Goal: Task Accomplishment & Management: Manage account settings

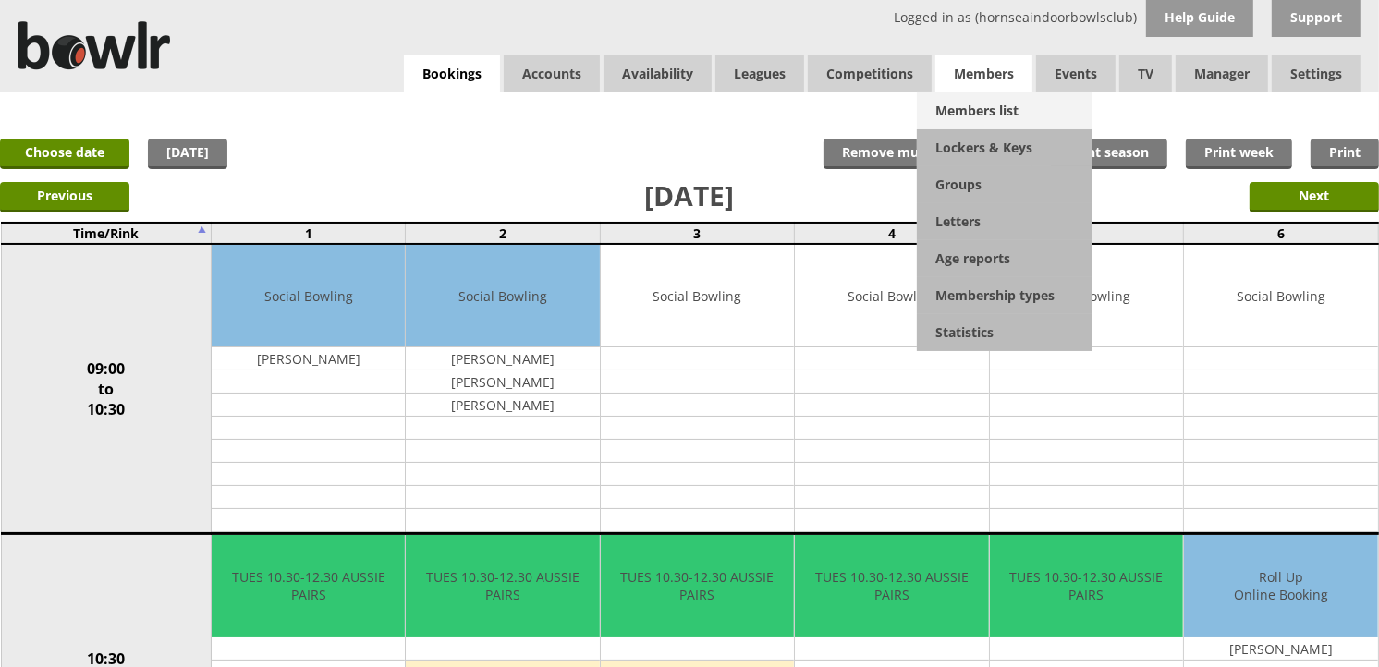
click at [979, 98] on link "Members list" at bounding box center [1005, 110] width 176 height 37
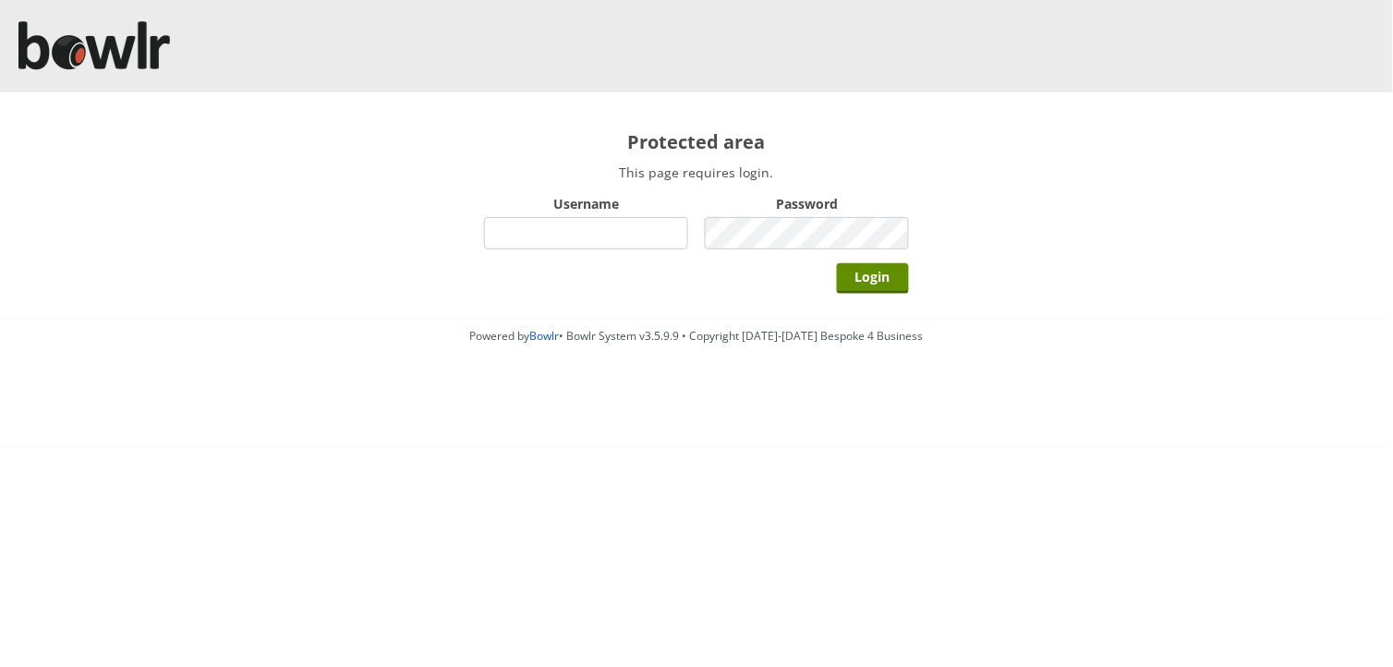
click at [601, 214] on div "Username" at bounding box center [586, 222] width 204 height 64
drag, startPoint x: 603, startPoint y: 231, endPoint x: 610, endPoint y: 238, distance: 9.8
click at [603, 231] on input "Username" at bounding box center [586, 233] width 204 height 32
type input "hornseaindoorbowlsclub"
click at [837, 263] on input "Login" at bounding box center [873, 278] width 72 height 30
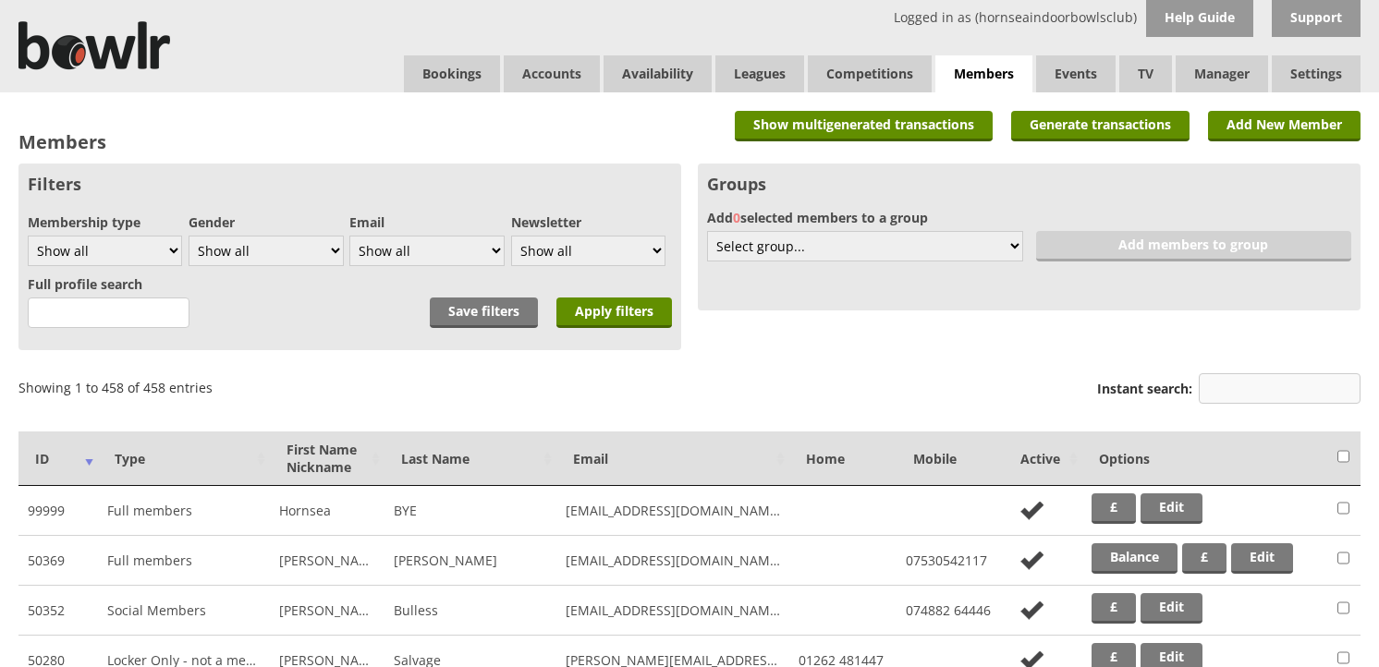
click at [1248, 388] on input "Instant search:" at bounding box center [1279, 388] width 162 height 30
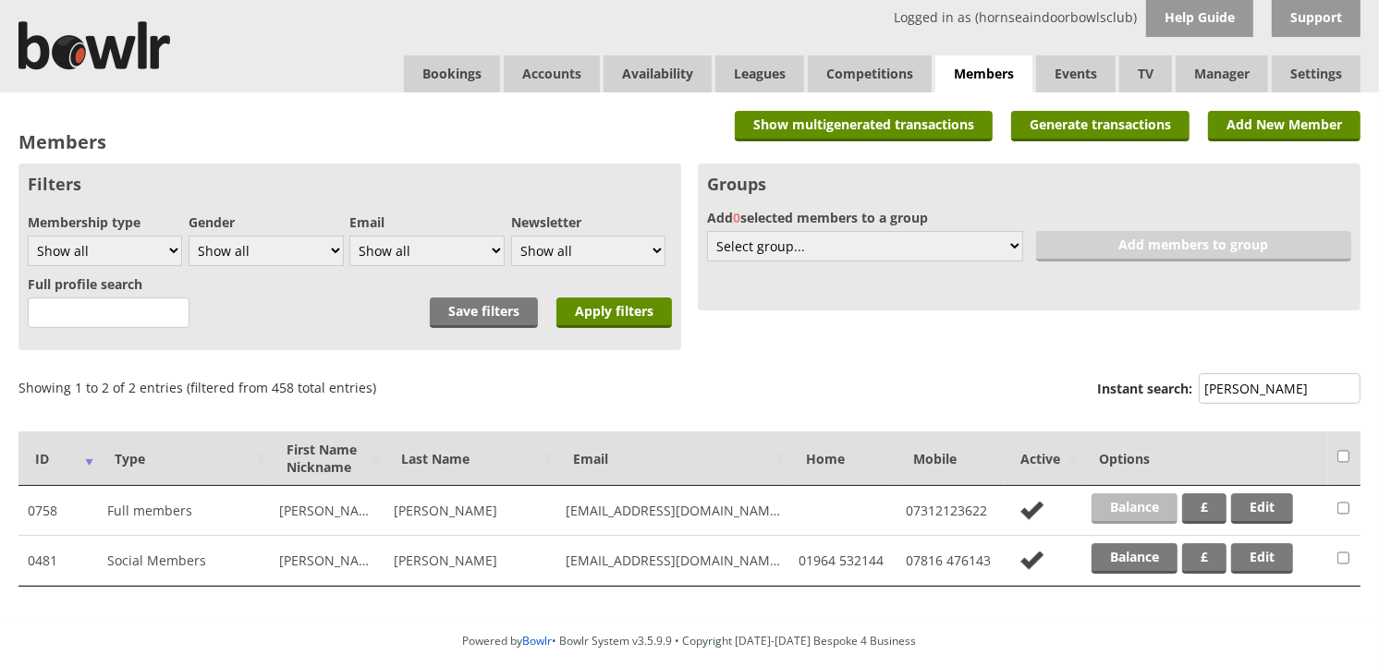
type input "kemp"
click at [1105, 511] on link "Balance" at bounding box center [1134, 508] width 86 height 30
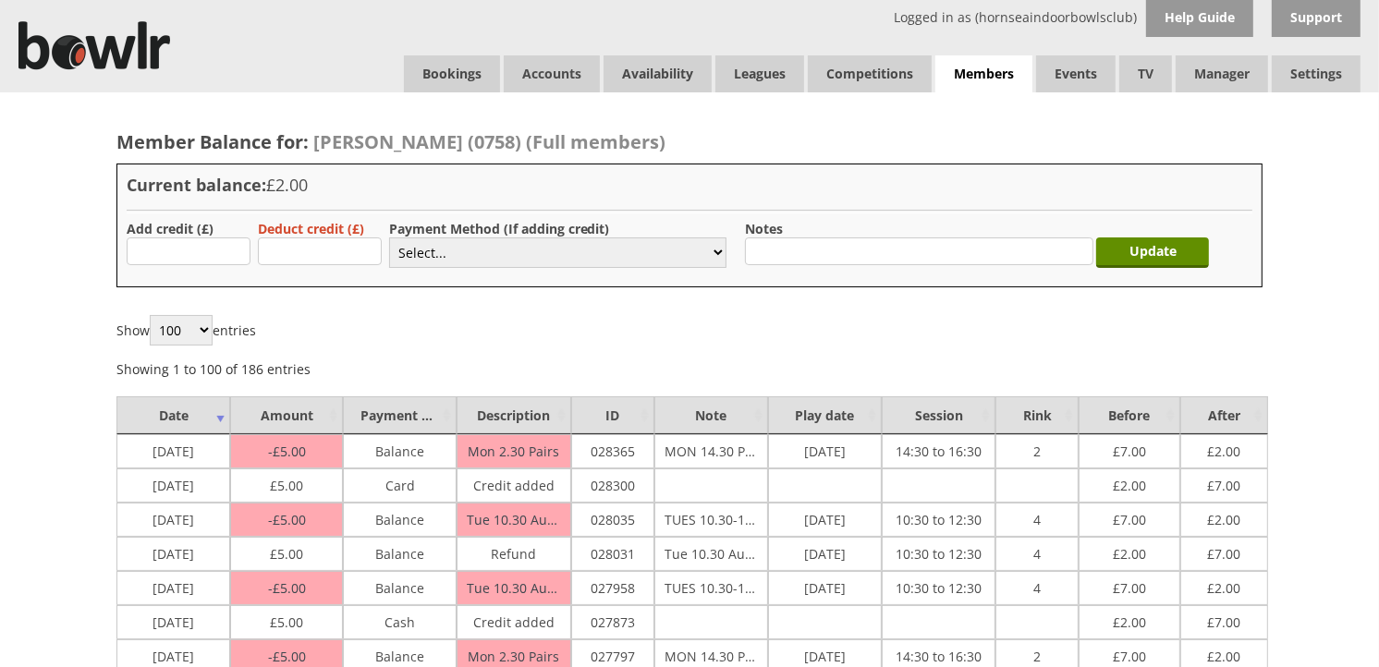
type input "5.00"
click at [478, 261] on select "Select... Cash Card Cheque Bank Transfer Other Member Card Gift Voucher Balance" at bounding box center [557, 252] width 337 height 30
select select "1"
click at [389, 237] on select "Select... Cash Card Cheque Bank Transfer Other Member Card Gift Voucher Balance" at bounding box center [557, 252] width 337 height 30
click at [1193, 238] on input "Update" at bounding box center [1152, 252] width 113 height 30
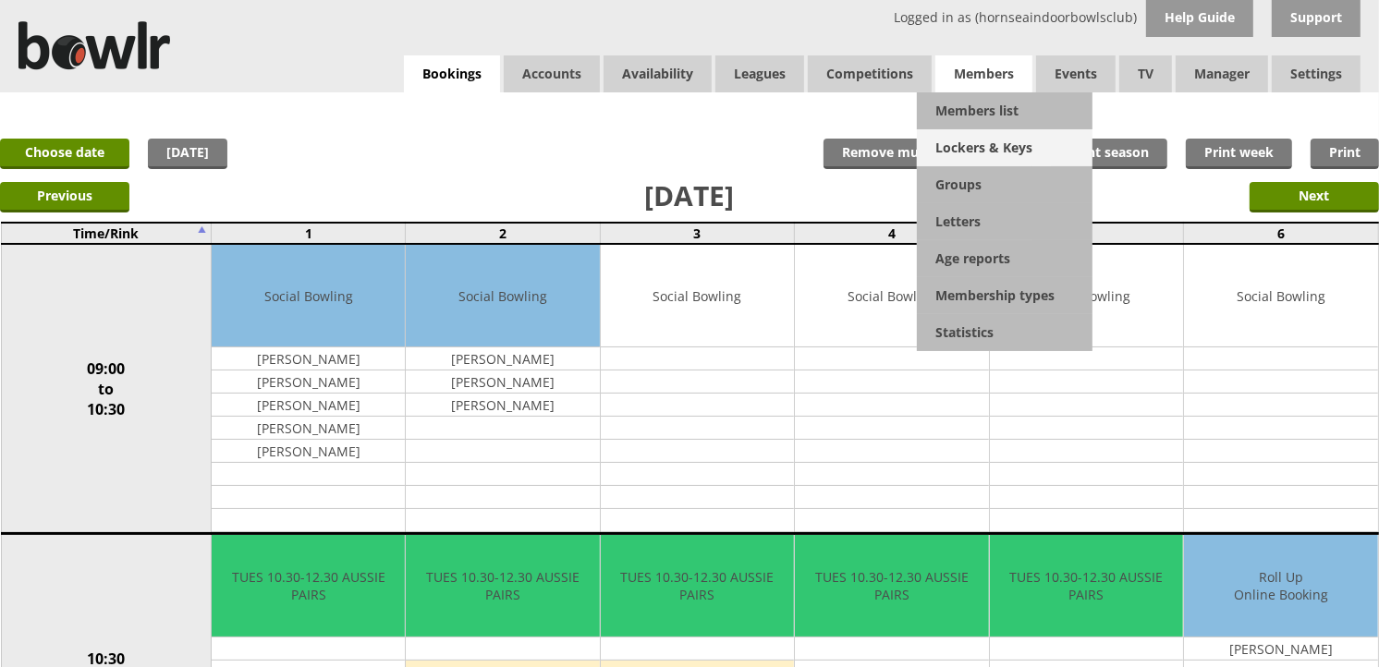
click at [984, 140] on link "Lockers & Keys" at bounding box center [1005, 147] width 176 height 37
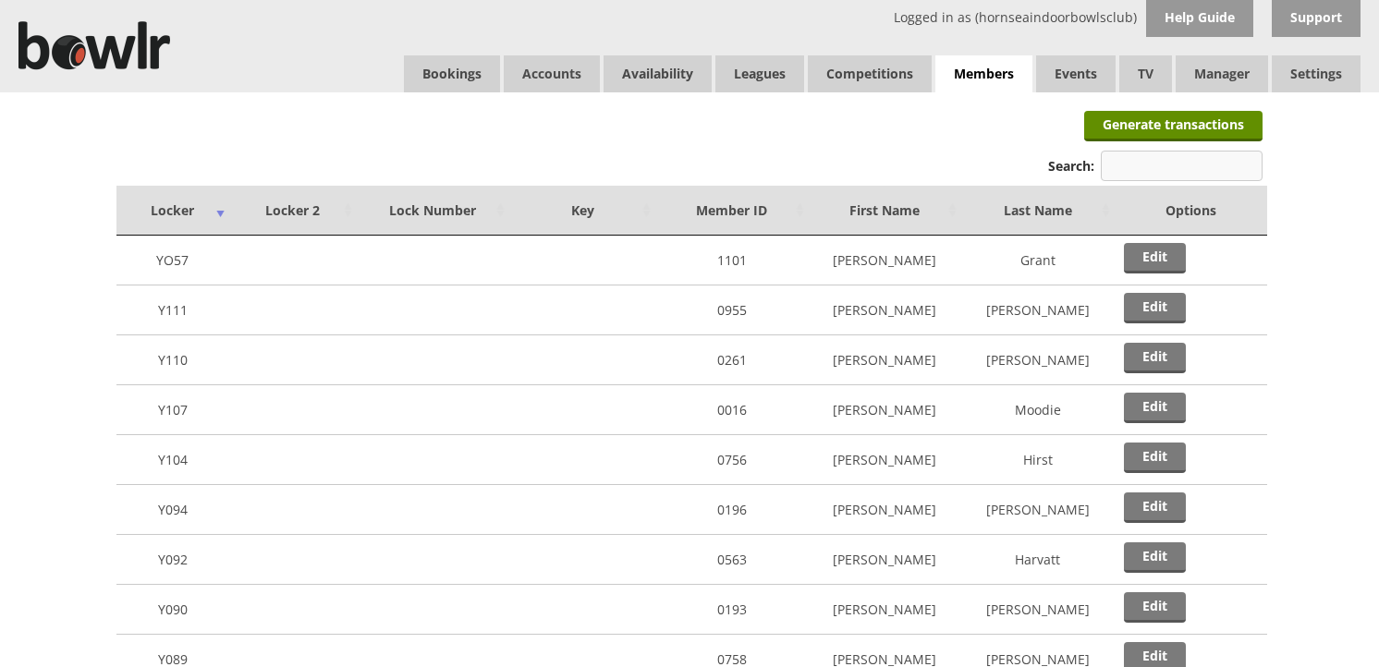
click at [1146, 162] on input "Search:" at bounding box center [1181, 166] width 162 height 30
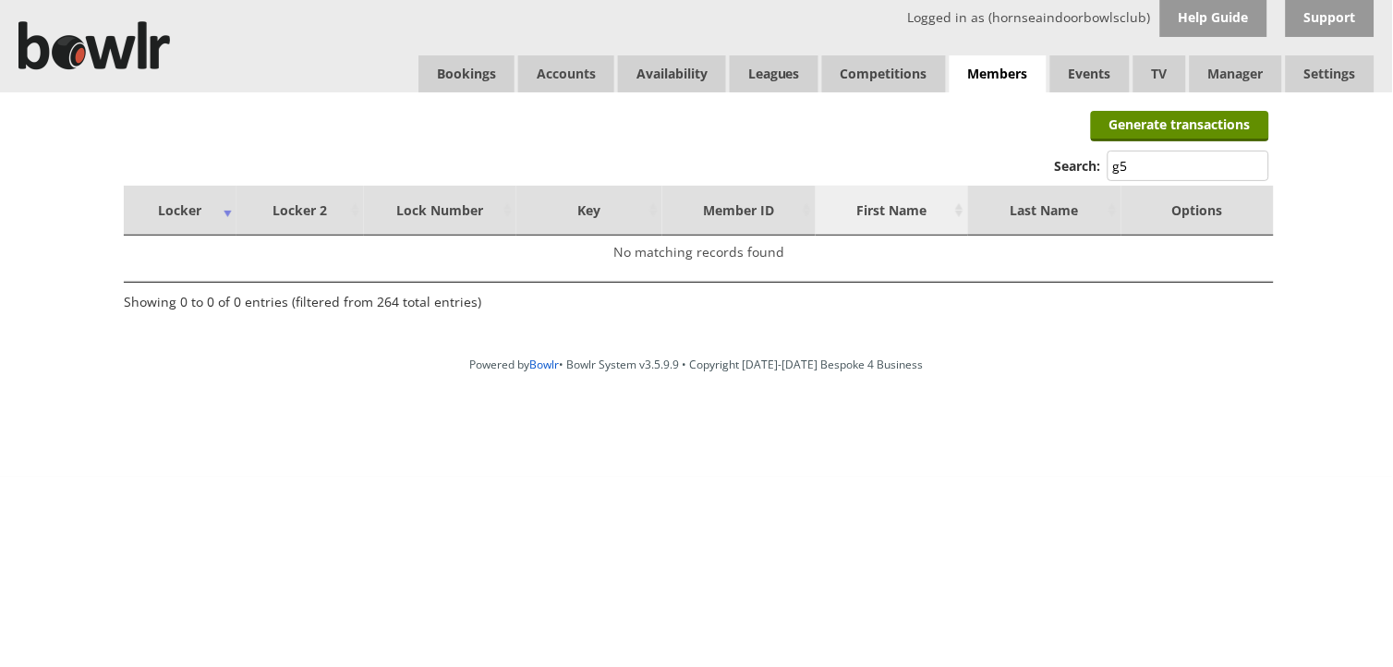
type input "g"
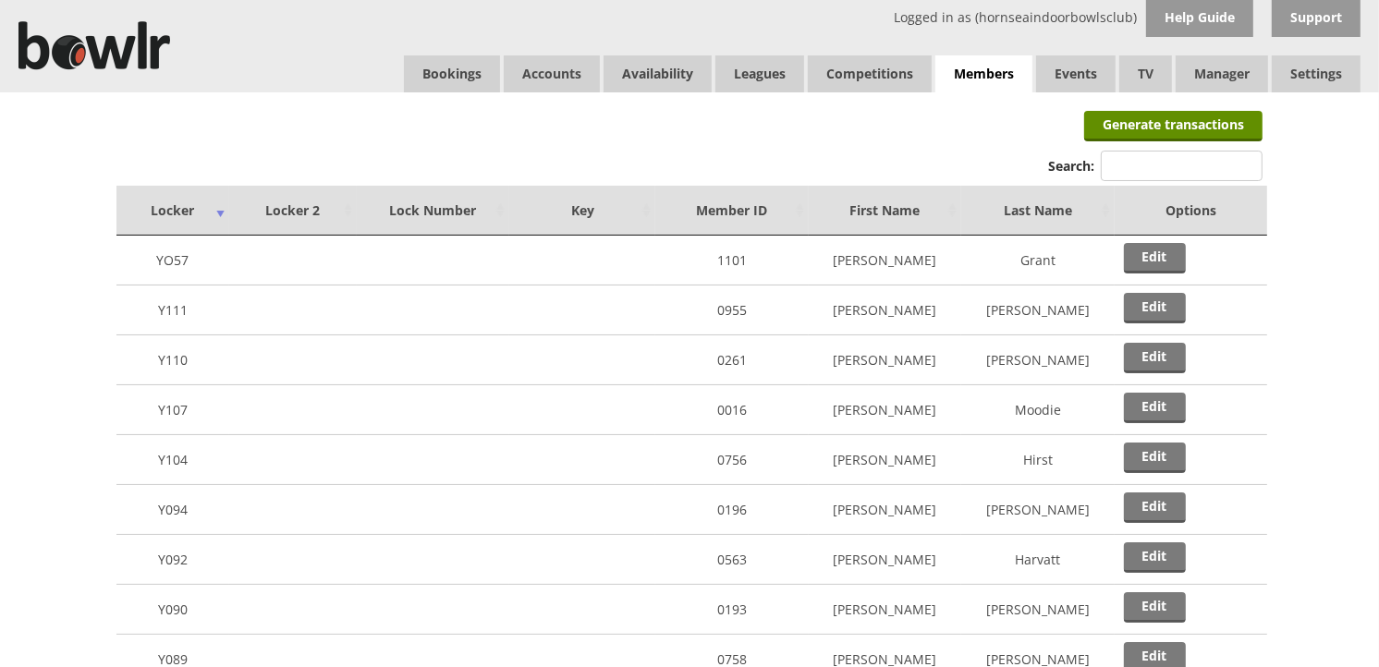
type input "5"
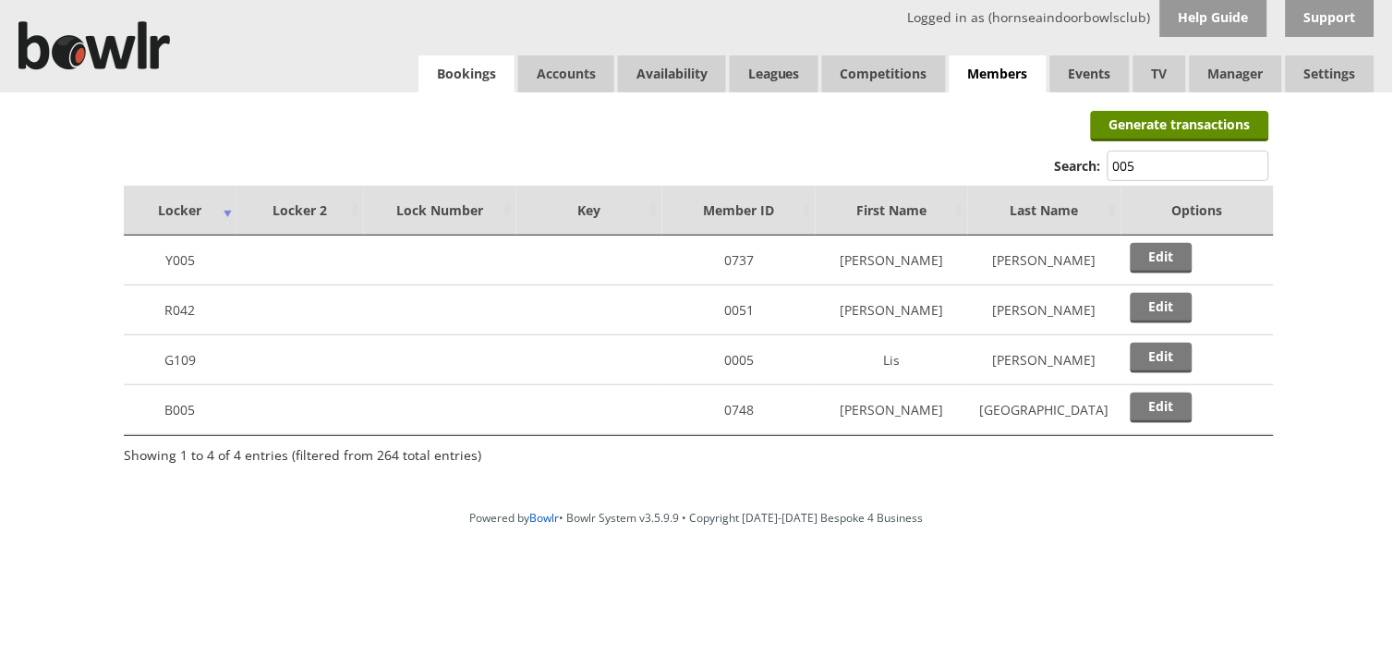
type input "005"
click at [454, 68] on link "Bookings" at bounding box center [467, 73] width 96 height 37
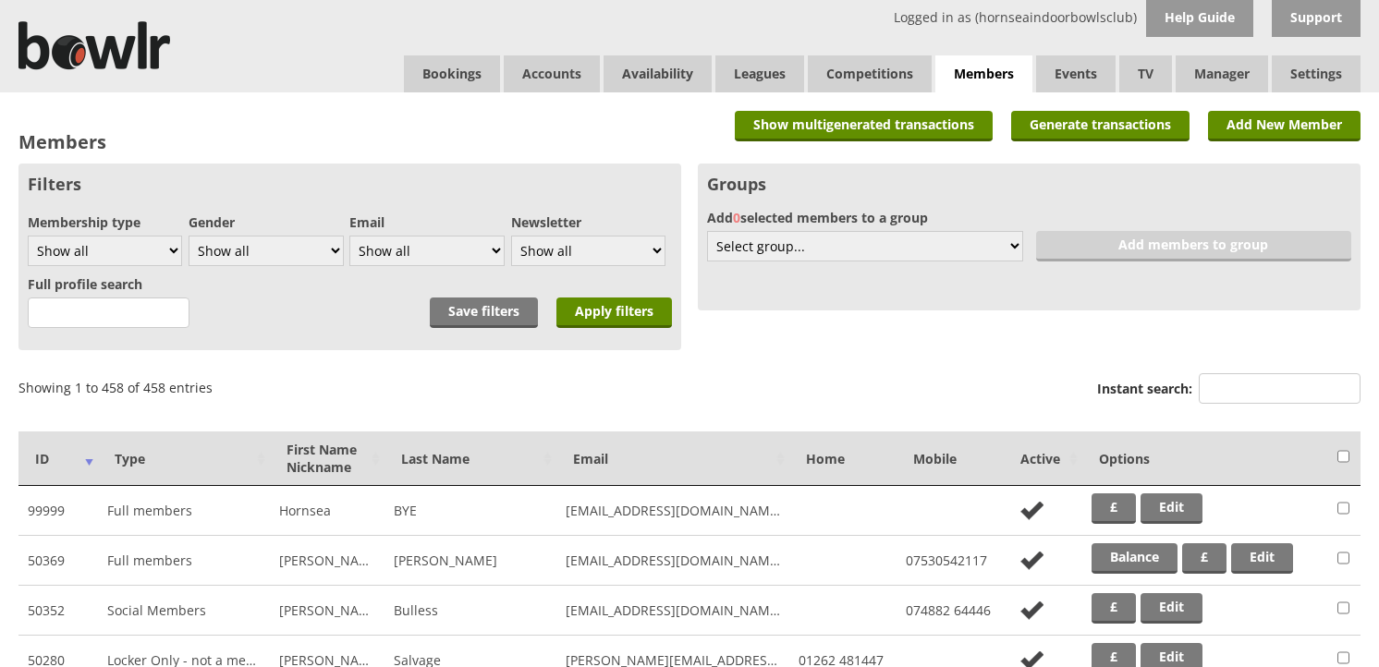
click at [1233, 379] on input "Instant search:" at bounding box center [1279, 388] width 162 height 30
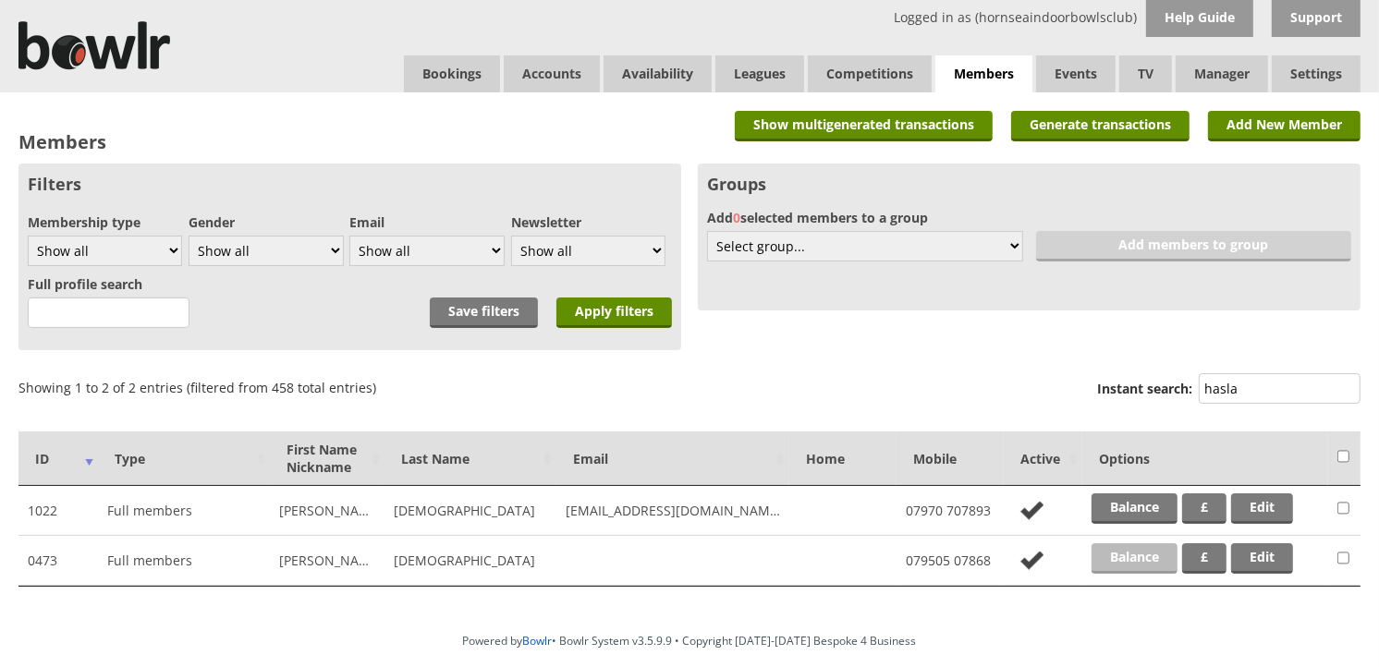
type input "hasla"
click at [1134, 559] on link "Balance" at bounding box center [1134, 558] width 86 height 30
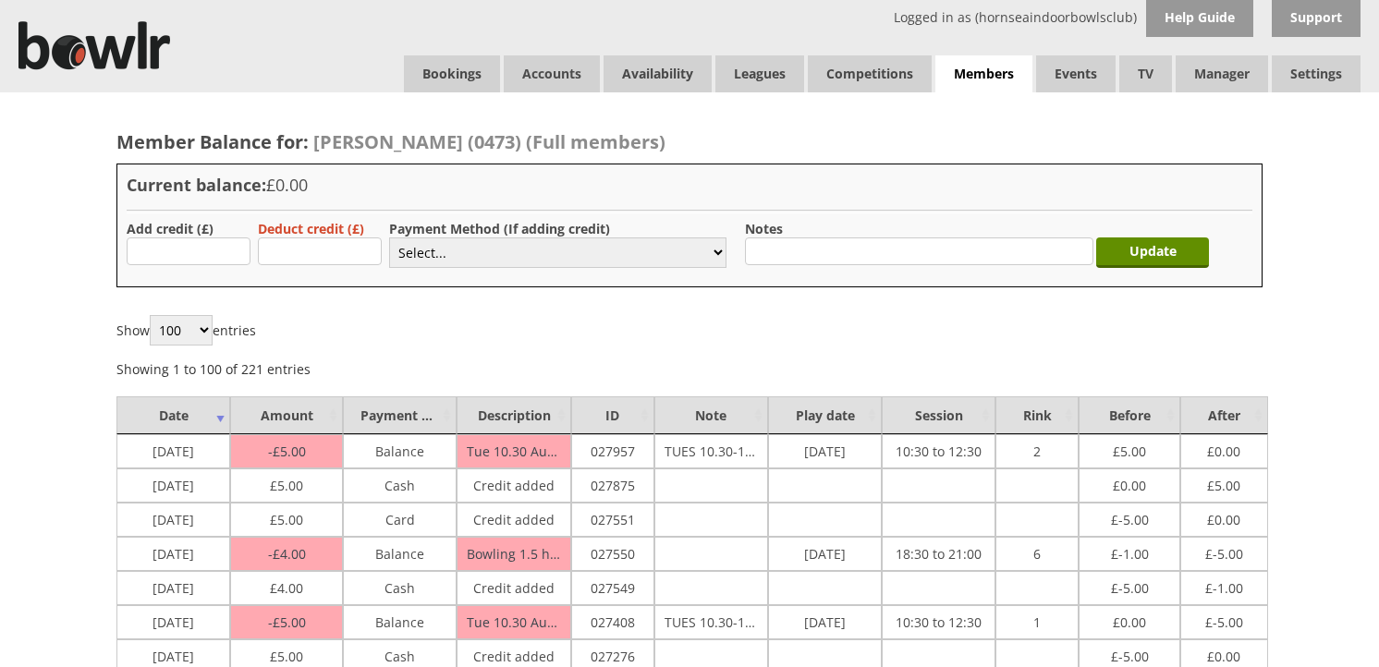
type input "5.00"
click at [432, 248] on select "Select... Cash Card Cheque Bank Transfer Other Member Card Gift Voucher Balance" at bounding box center [557, 252] width 337 height 30
select select "1"
click at [389, 237] on select "Select... Cash Card Cheque Bank Transfer Other Member Card Gift Voucher Balance" at bounding box center [557, 252] width 337 height 30
click at [1171, 247] on input "Update" at bounding box center [1152, 252] width 113 height 30
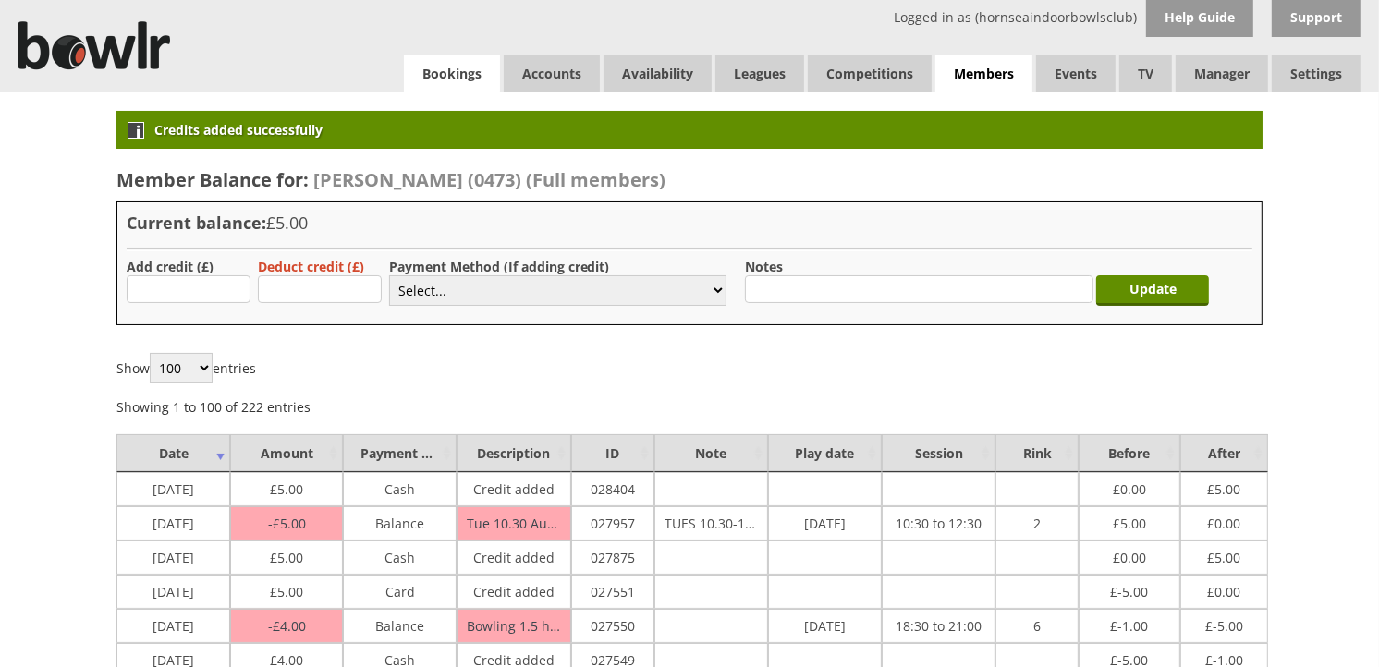
click at [437, 68] on link "Bookings" at bounding box center [452, 73] width 96 height 37
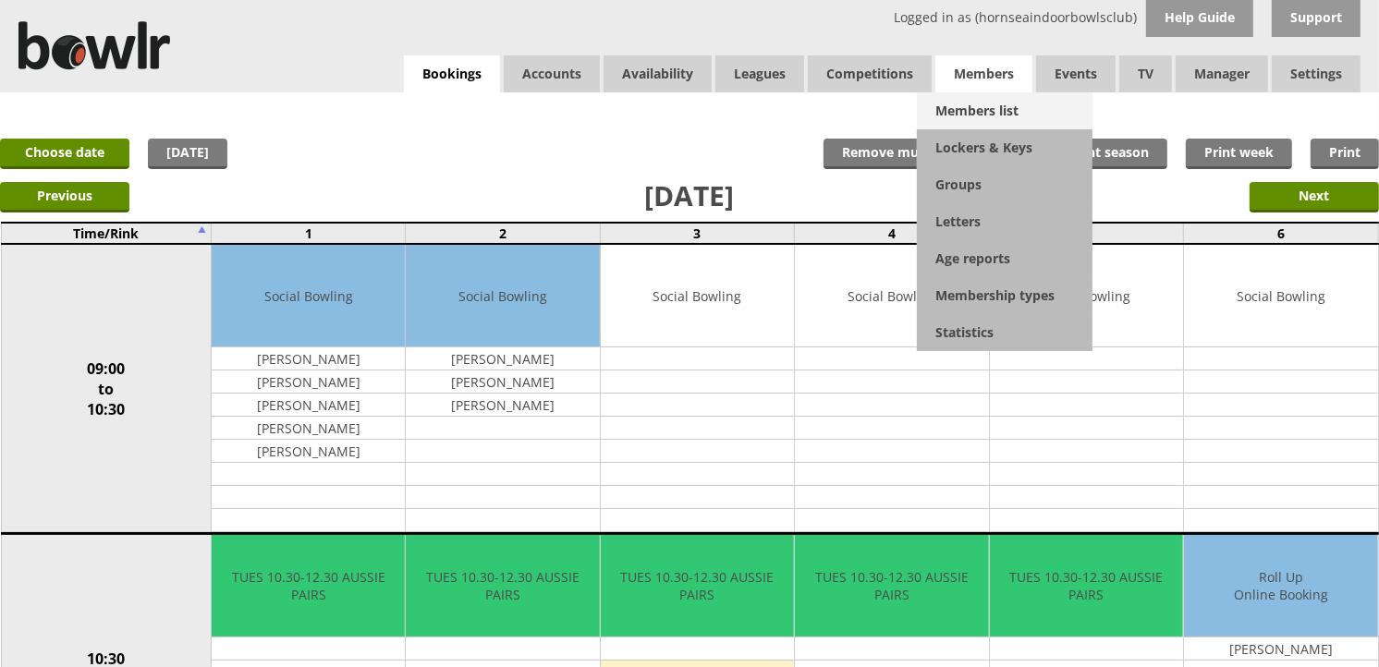
click at [958, 97] on link "Members list" at bounding box center [1005, 110] width 176 height 37
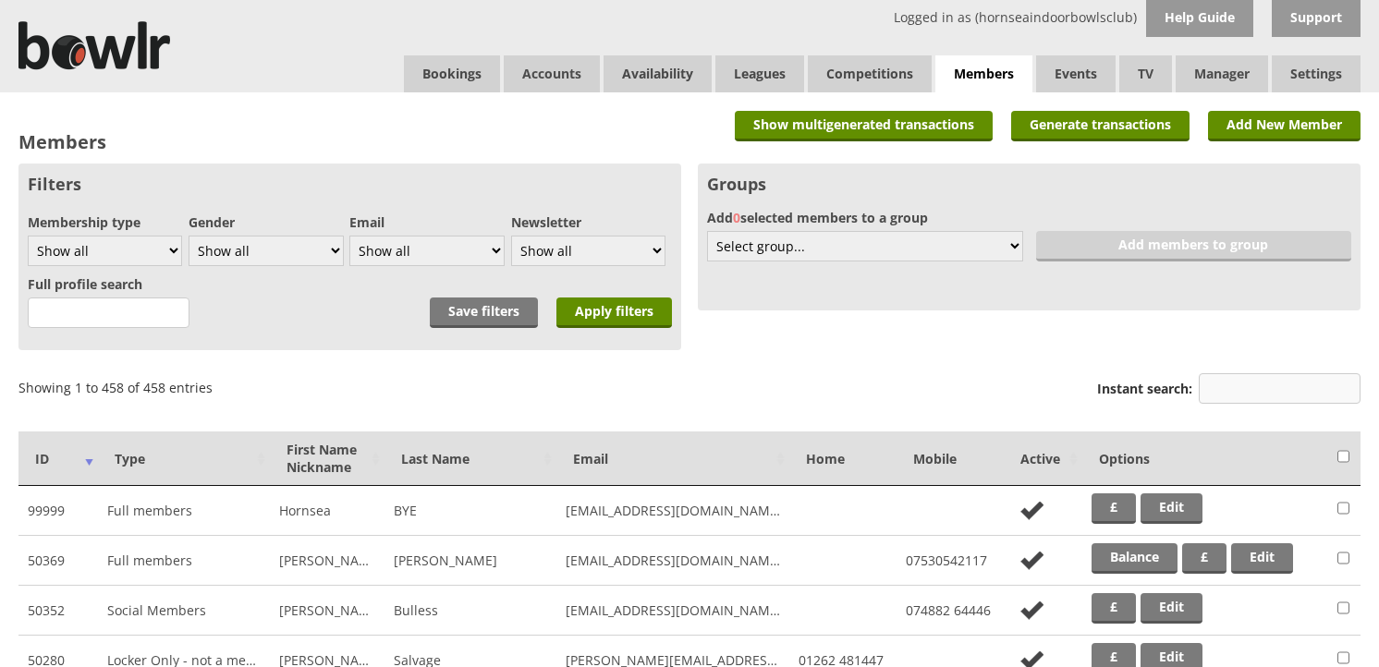
click at [1225, 379] on input "Instant search:" at bounding box center [1279, 388] width 162 height 30
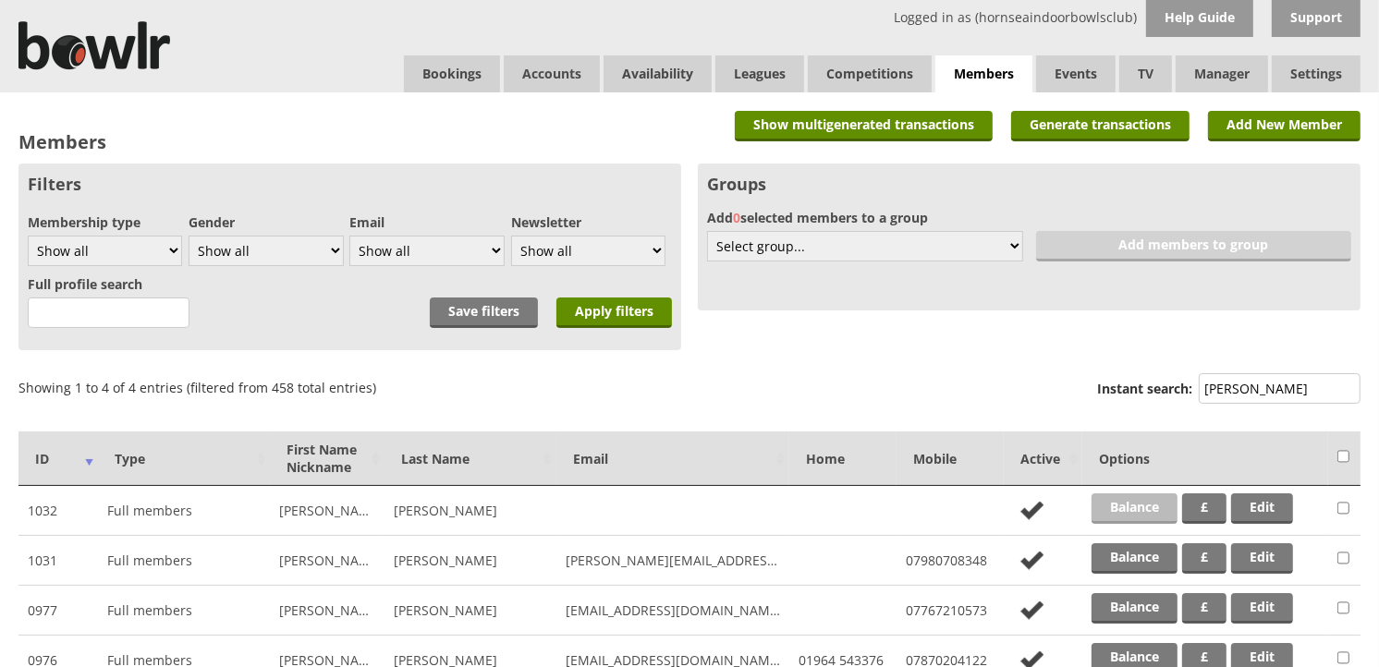
type input "roberts"
click at [1100, 521] on link "Balance" at bounding box center [1134, 508] width 86 height 30
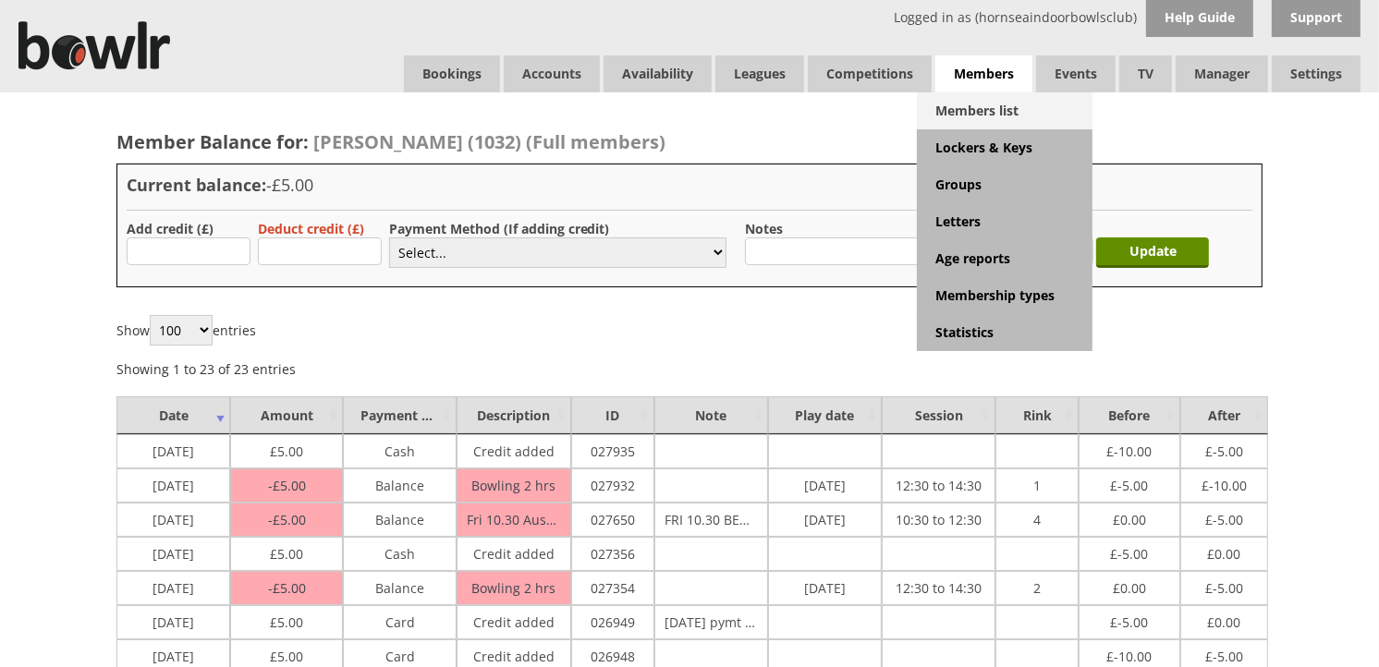
click at [1005, 105] on link "Members list" at bounding box center [1005, 110] width 176 height 37
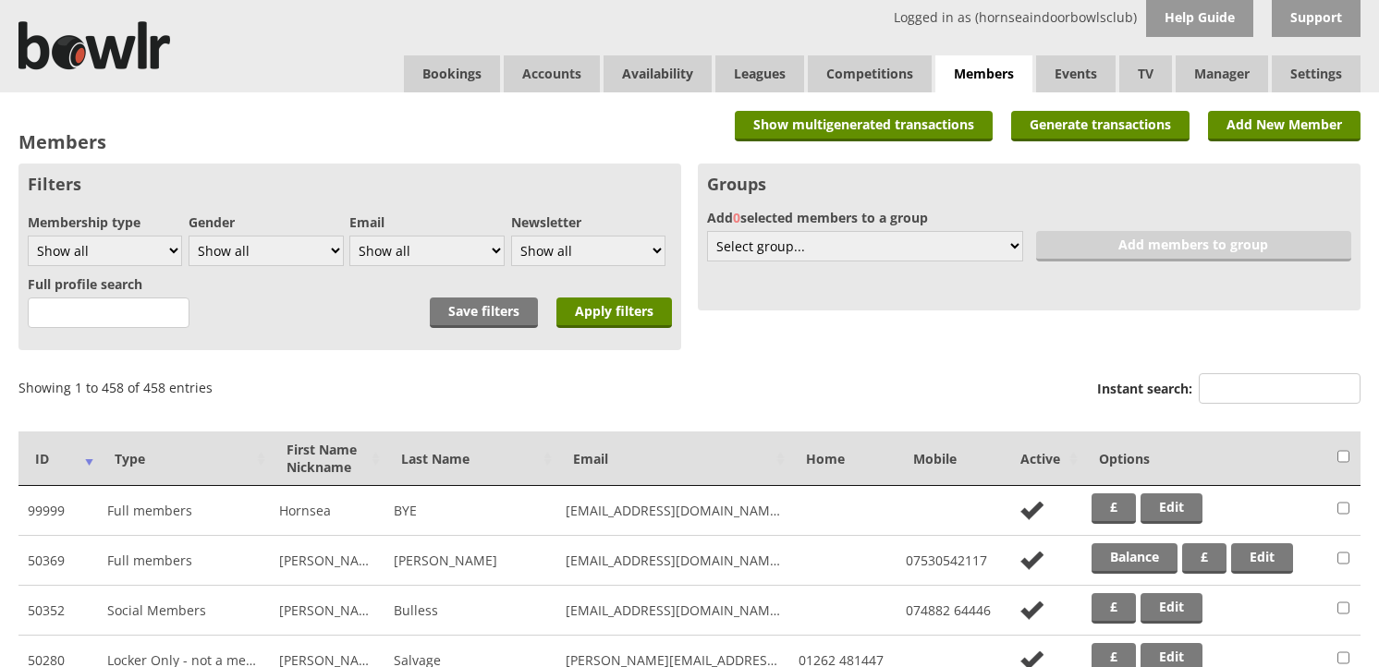
click at [1240, 382] on input "Instant search:" at bounding box center [1279, 388] width 162 height 30
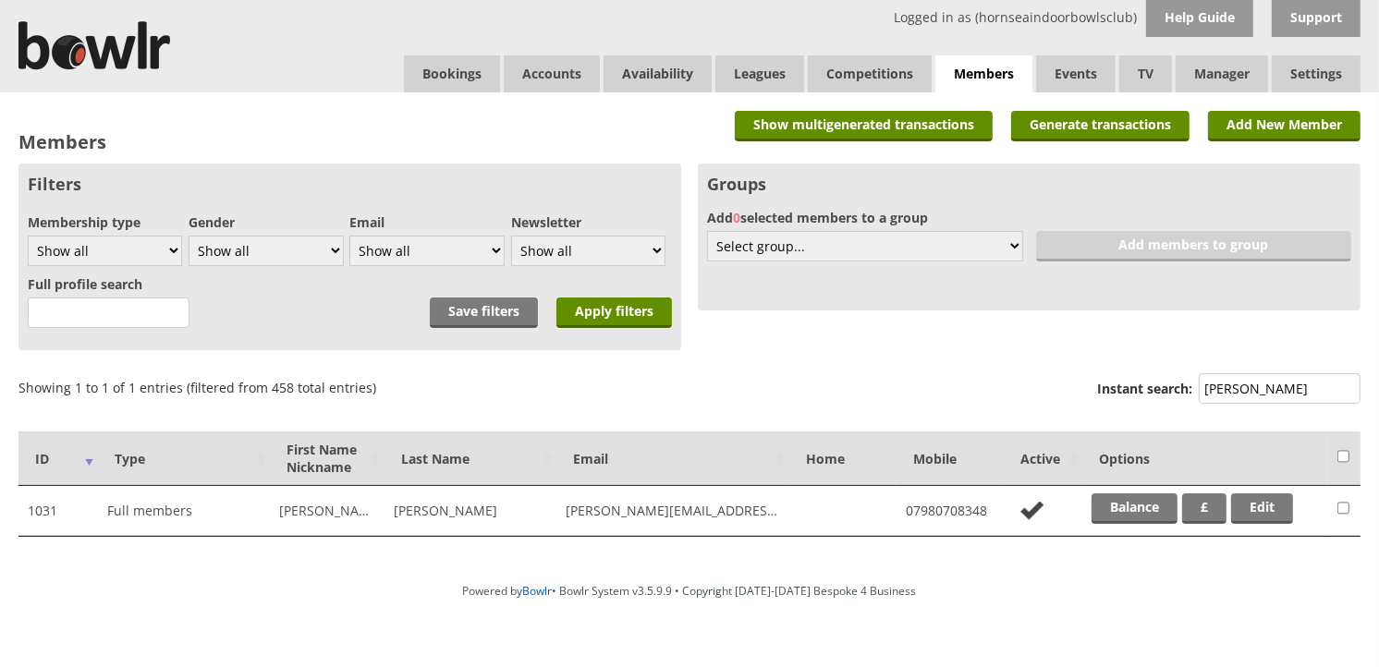
type input "nigel"
click at [1124, 522] on td "Balance £ Edit" at bounding box center [1205, 511] width 246 height 50
click at [1124, 519] on link "Balance" at bounding box center [1134, 508] width 86 height 30
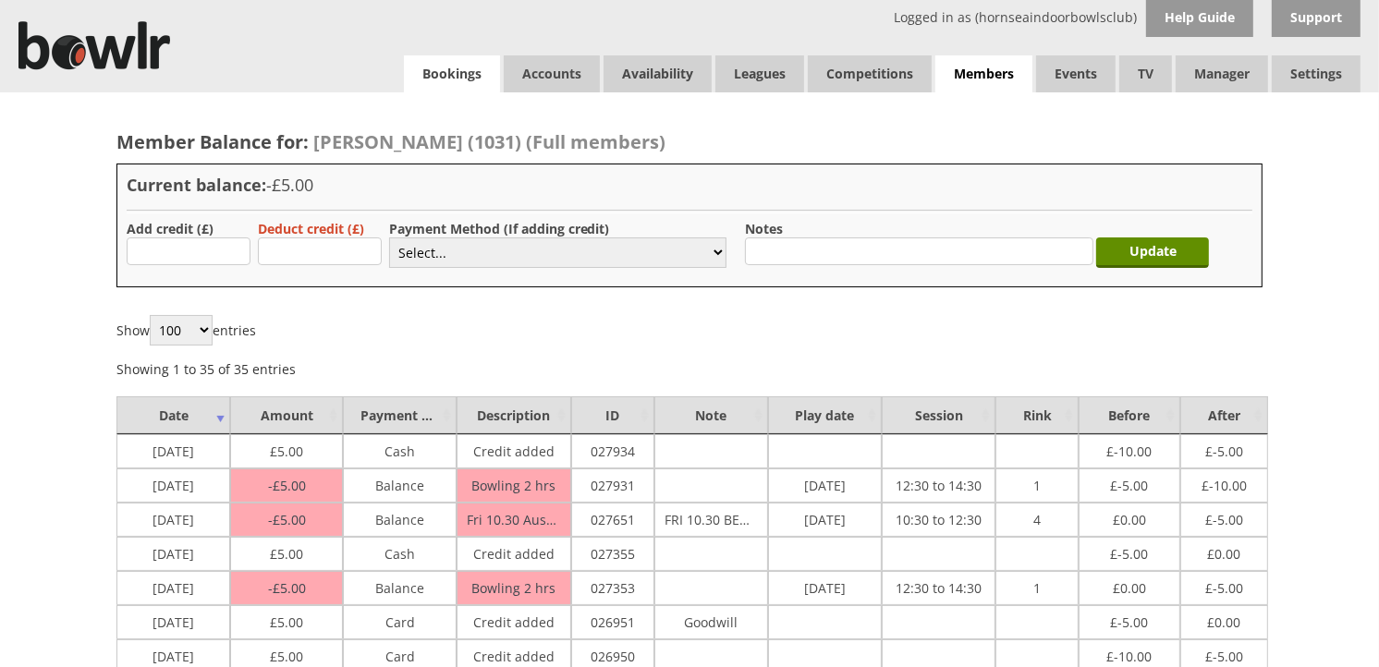
click at [421, 71] on link "Bookings" at bounding box center [452, 73] width 96 height 37
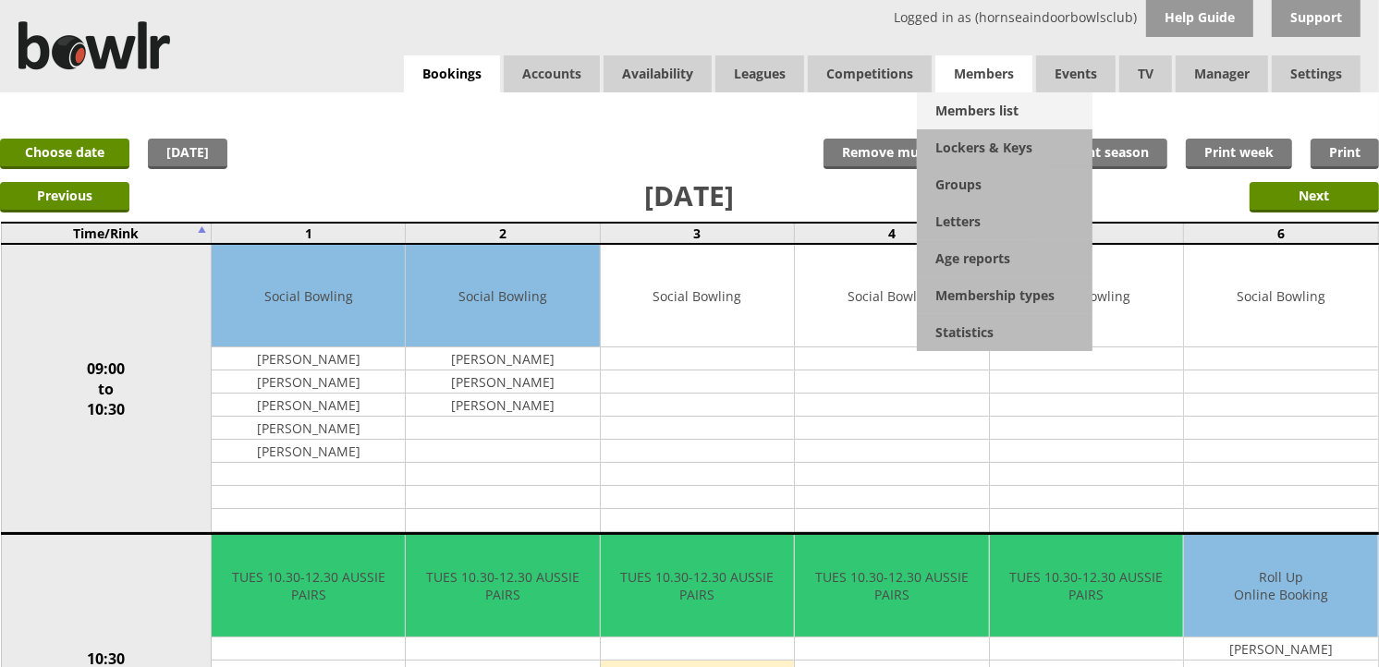
click at [979, 114] on link "Members list" at bounding box center [1005, 110] width 176 height 37
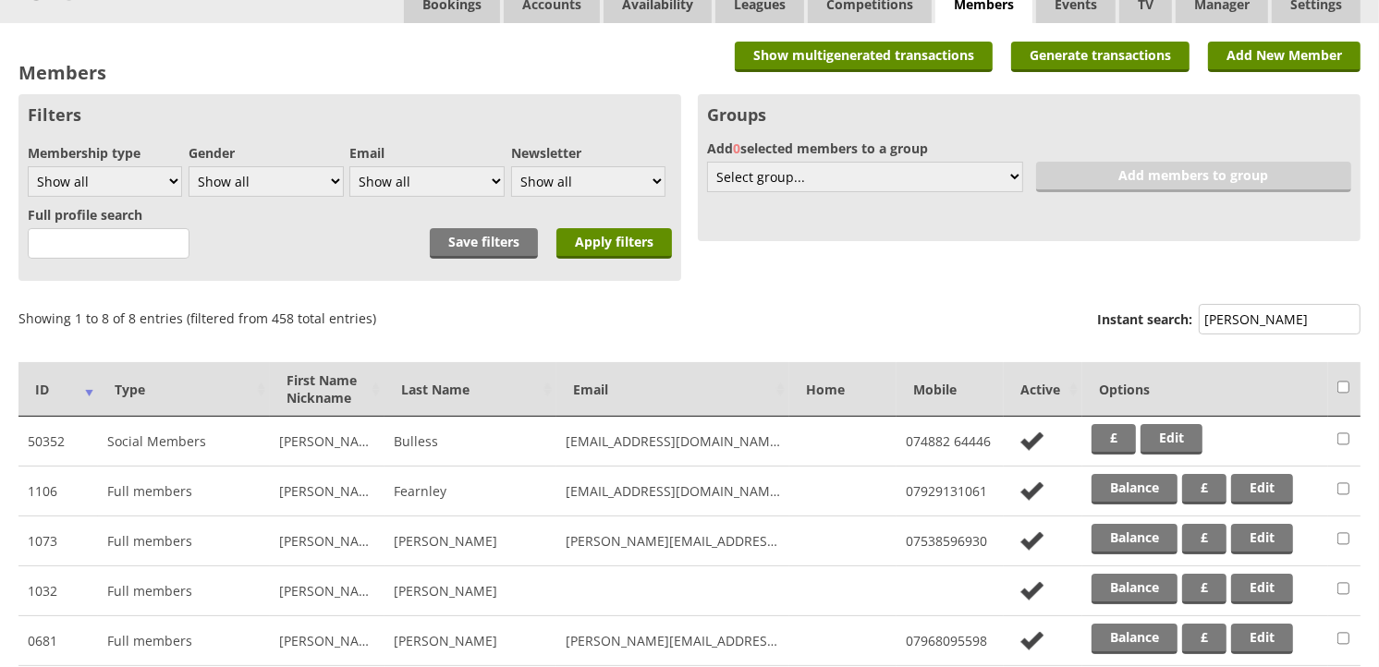
scroll to position [103, 0]
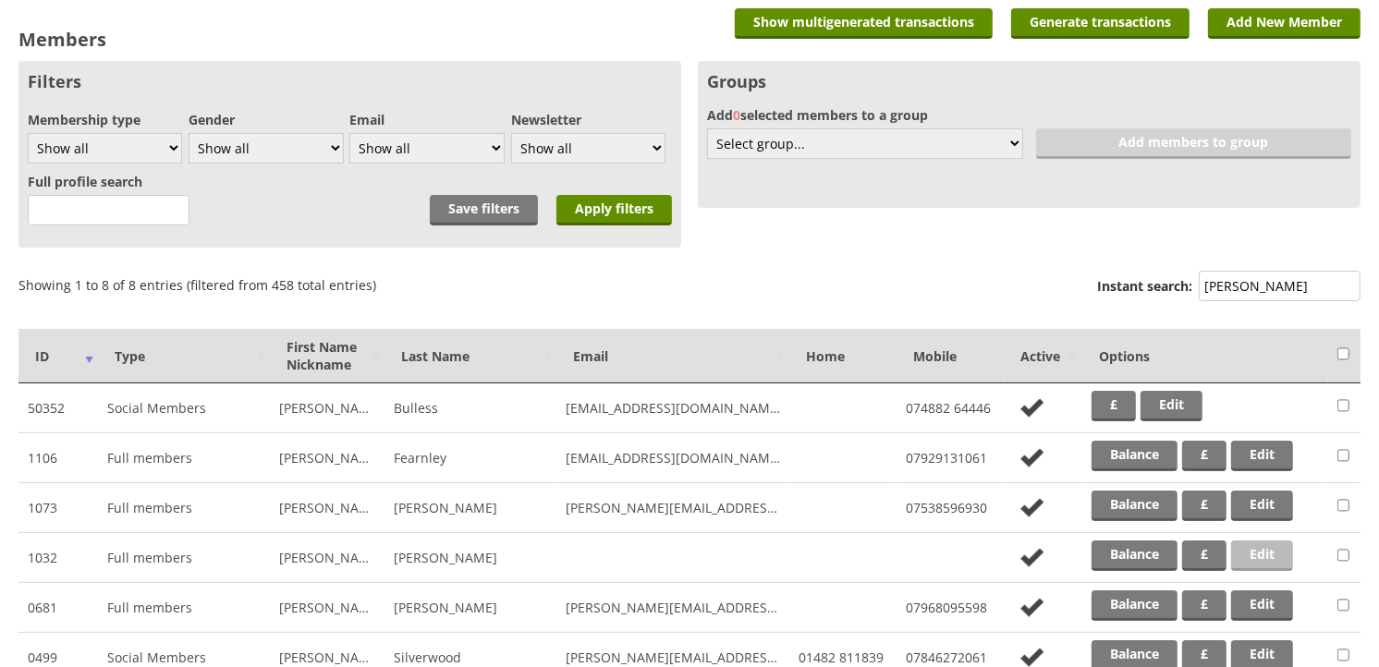
type input "[PERSON_NAME]"
click at [1260, 553] on link "Edit" at bounding box center [1262, 556] width 62 height 30
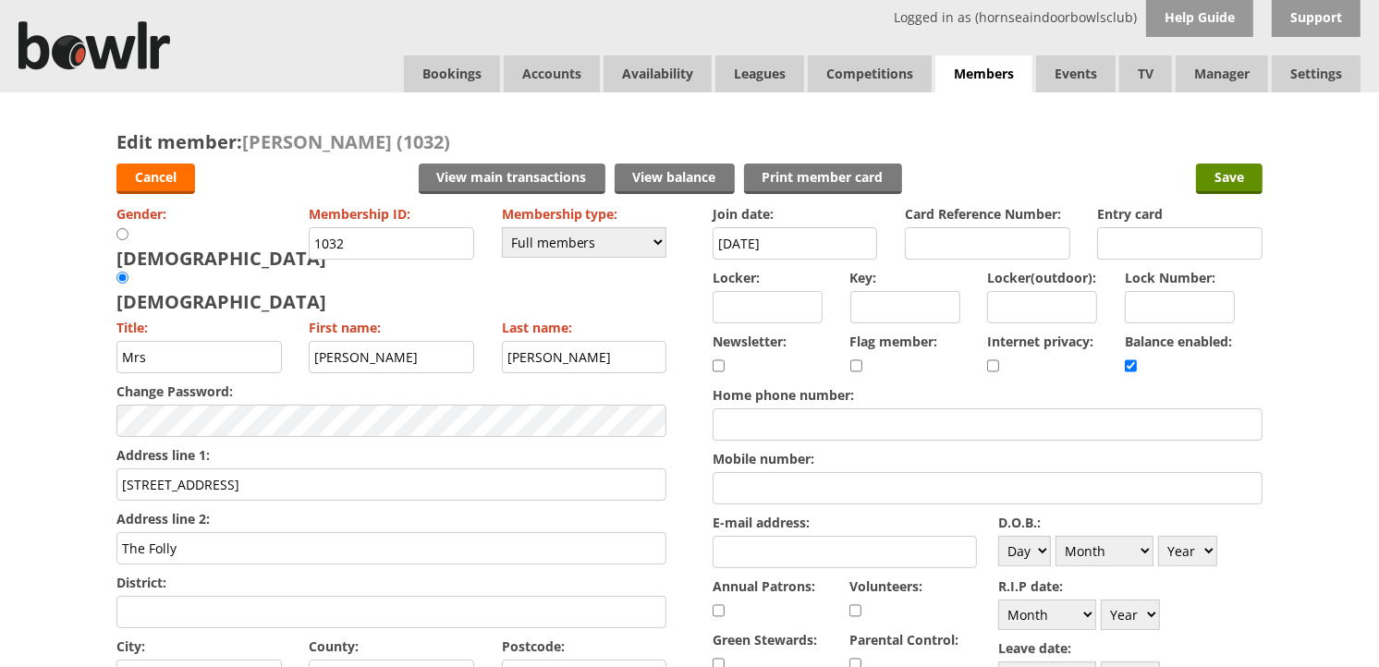
click at [789, 490] on input "Mobile number:" at bounding box center [987, 488] width 550 height 32
type input "07980728145"
click at [796, 540] on input "E-mail address:" at bounding box center [844, 552] width 264 height 32
type input "[EMAIL_ADDRESS][DOMAIN_NAME]"
click at [1215, 186] on input "Save" at bounding box center [1229, 179] width 67 height 30
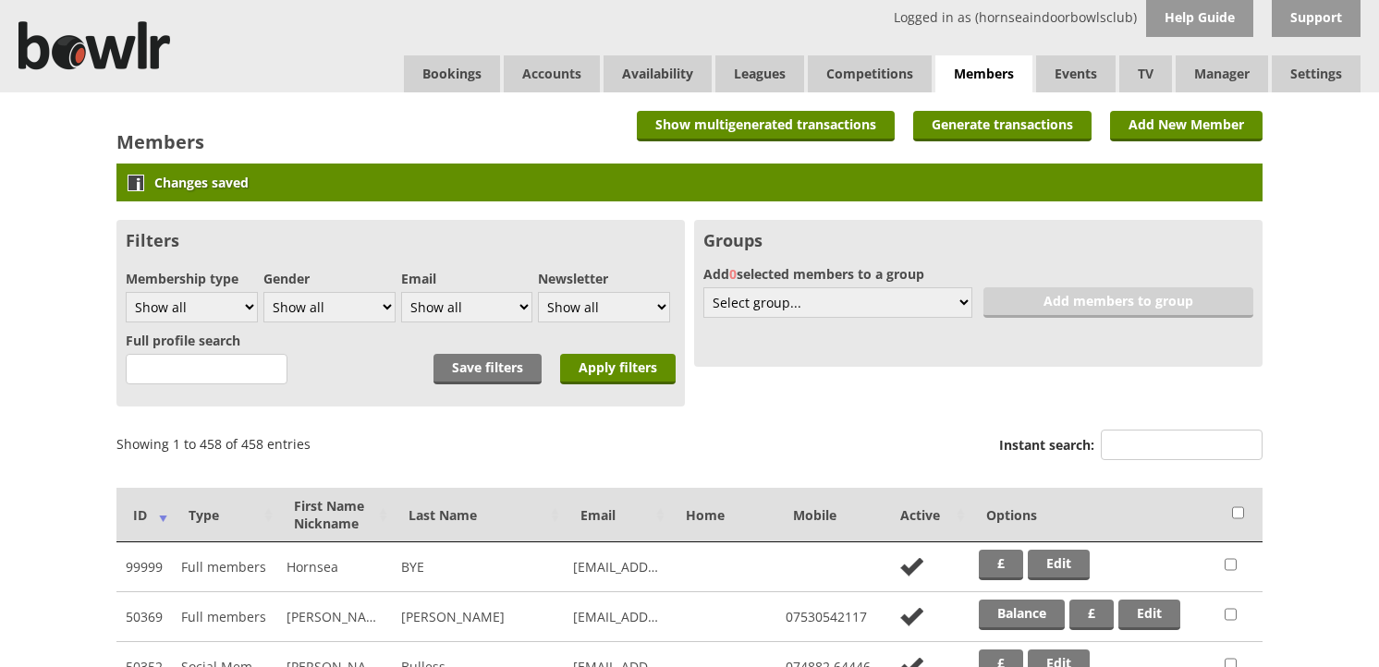
click at [1158, 441] on input "Instant search:" at bounding box center [1181, 445] width 162 height 30
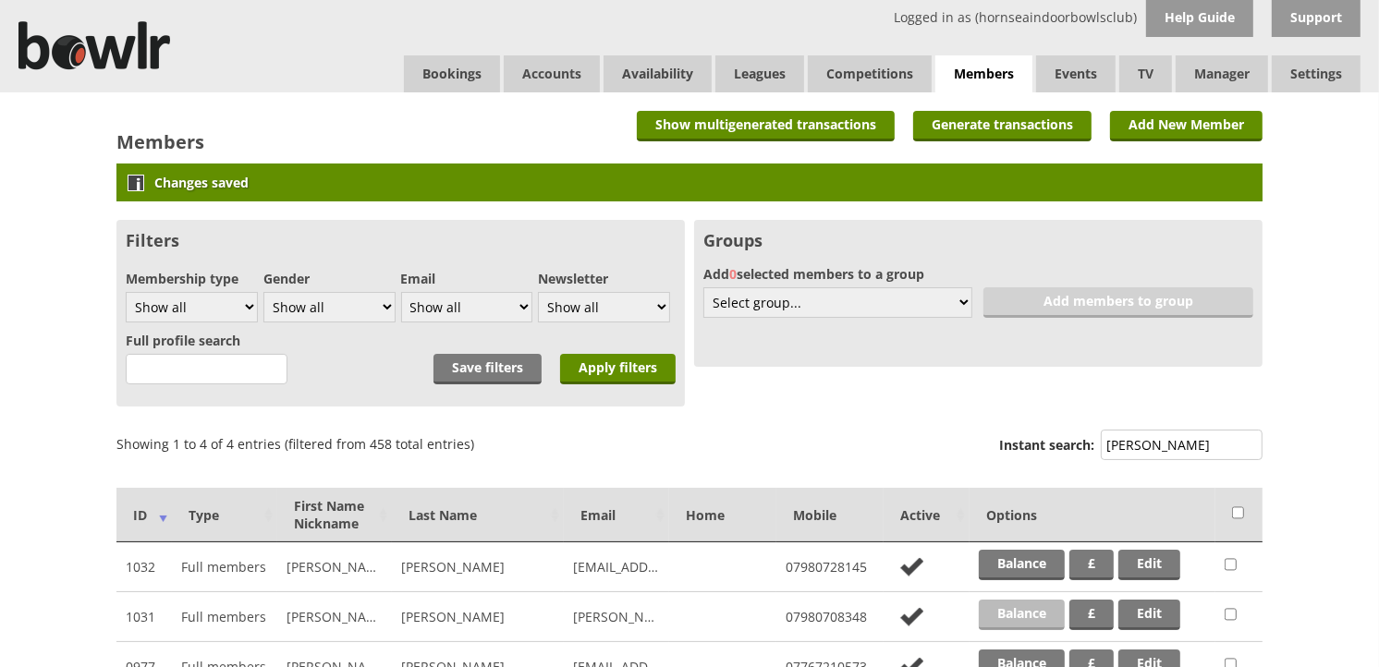
type input "roberts"
click at [1013, 613] on link "Balance" at bounding box center [1021, 615] width 86 height 30
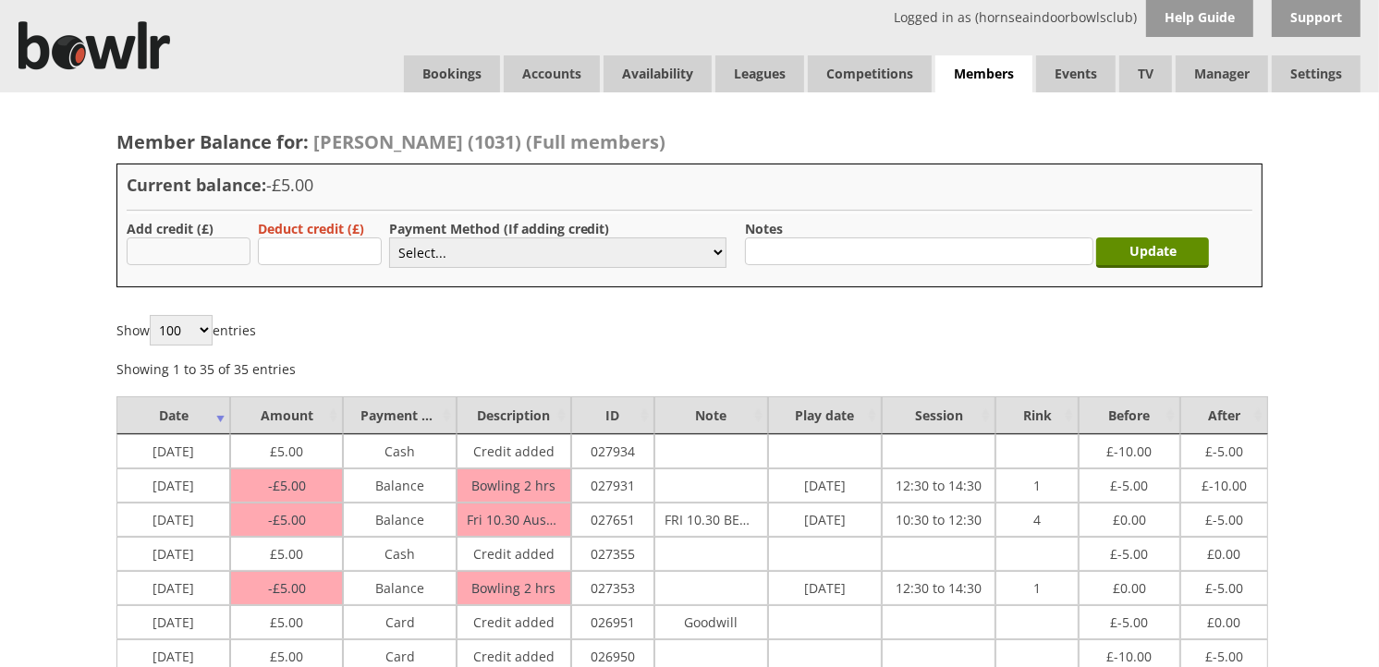
click at [227, 259] on input "text" at bounding box center [189, 251] width 124 height 28
type input "25.00"
click at [444, 246] on select "Select... Cash Card Cheque Bank Transfer Other Member Card Gift Voucher Balance" at bounding box center [557, 252] width 337 height 30
select select "2"
click at [389, 237] on select "Select... Cash Card Cheque Bank Transfer Other Member Card Gift Voucher Balance" at bounding box center [557, 252] width 337 height 30
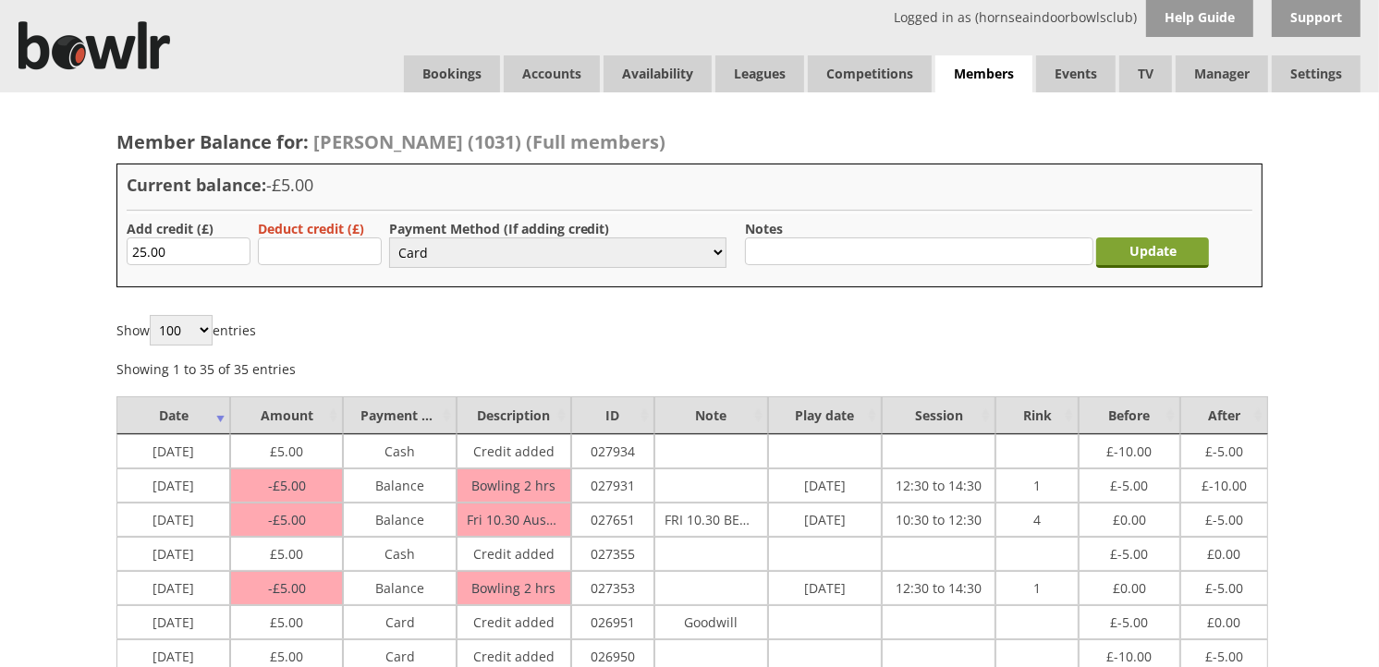
click at [1161, 250] on input "Update" at bounding box center [1152, 252] width 113 height 30
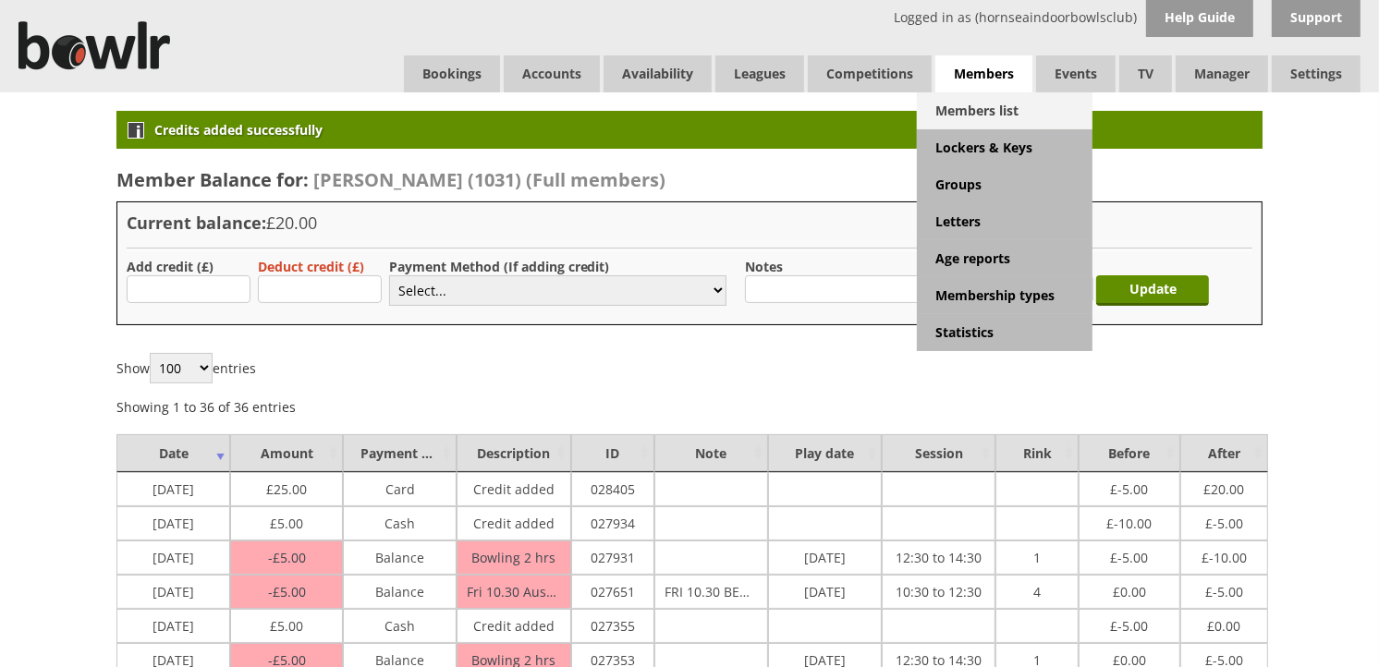
click at [994, 111] on link "Members list" at bounding box center [1005, 110] width 176 height 37
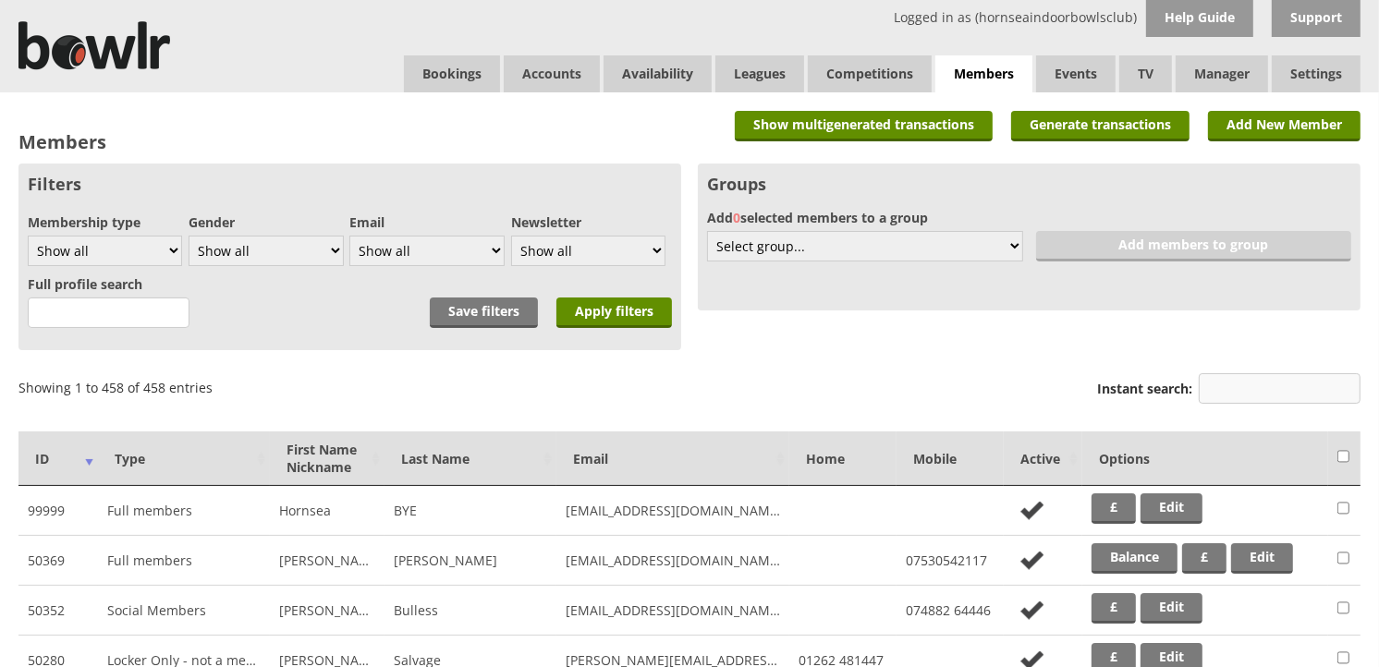
click at [1254, 384] on input "Instant search:" at bounding box center [1279, 388] width 162 height 30
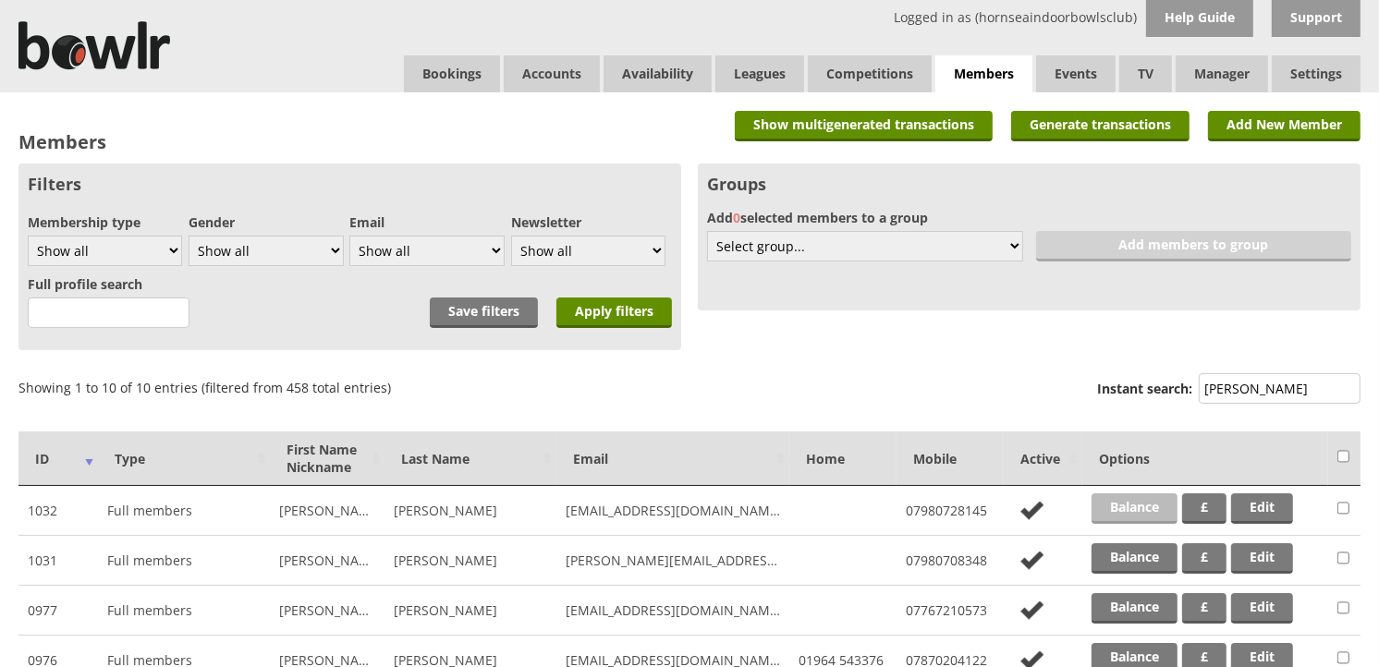
type input "robert"
click at [1149, 516] on link "Balance" at bounding box center [1134, 508] width 86 height 30
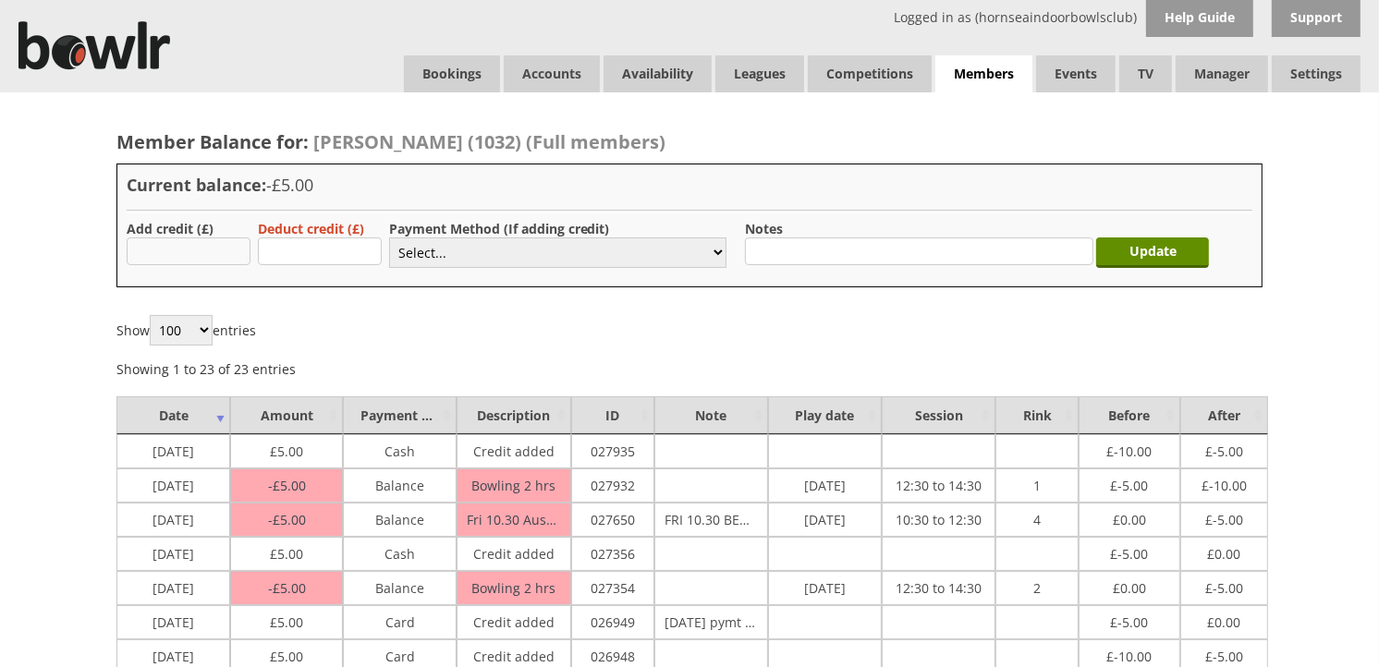
drag, startPoint x: 0, startPoint y: 0, endPoint x: 219, endPoint y: 246, distance: 329.2
click at [219, 246] on input "text" at bounding box center [189, 251] width 124 height 28
type input "25.00"
click at [407, 261] on select "Select... Cash Card Cheque Bank Transfer Other Member Card Gift Voucher Balance" at bounding box center [557, 252] width 337 height 30
select select "2"
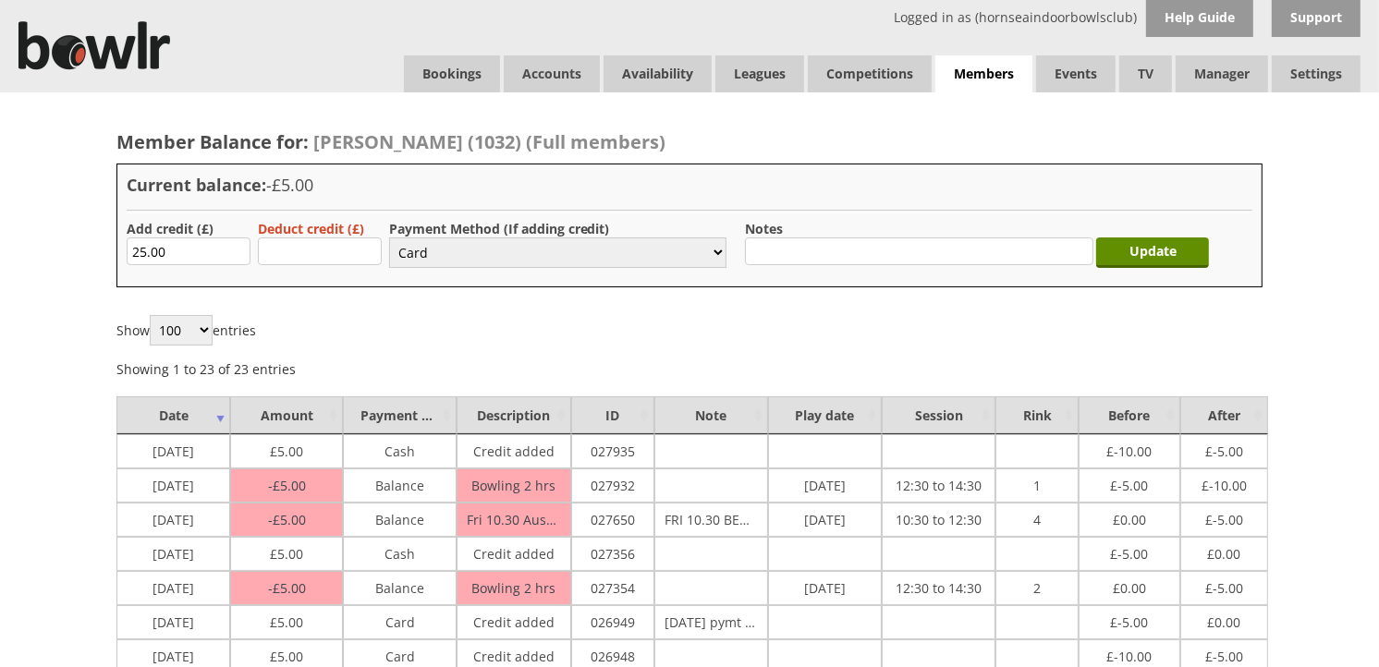
click at [389, 237] on select "Select... Cash Card Cheque Bank Transfer Other Member Card Gift Voucher Balance" at bounding box center [557, 252] width 337 height 30
click at [1125, 259] on input "Update" at bounding box center [1152, 252] width 113 height 30
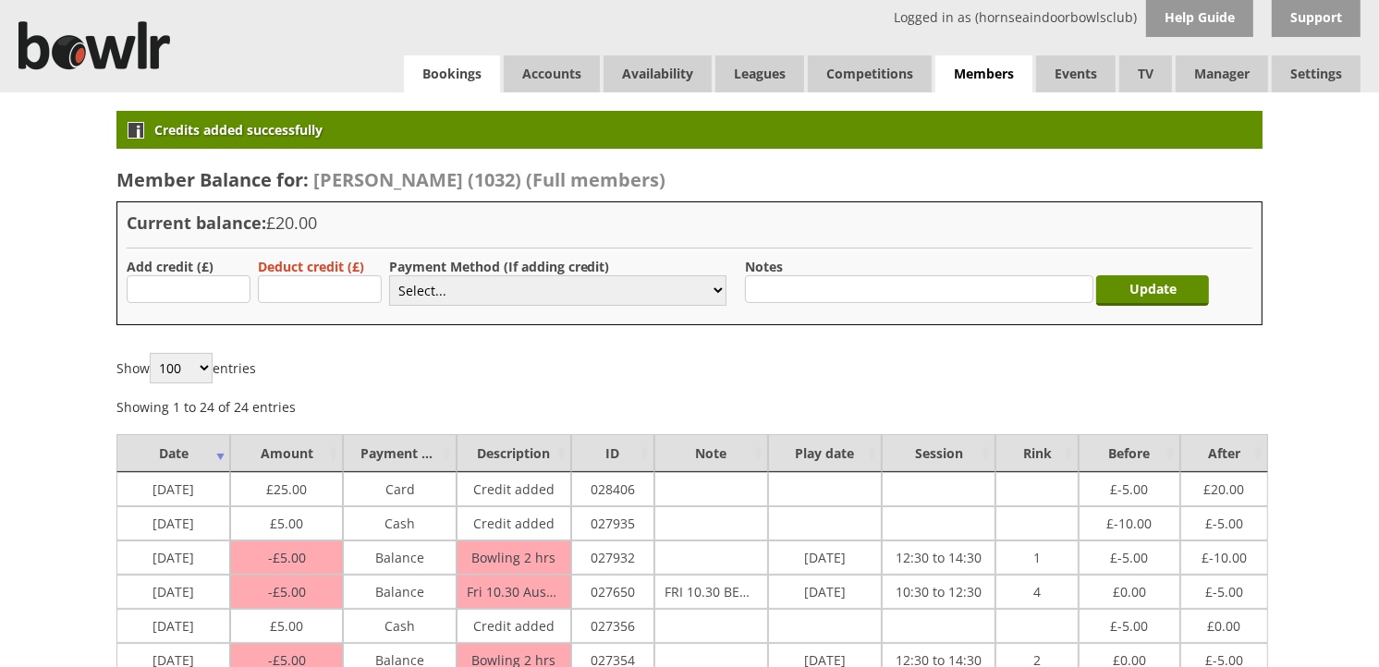
click at [451, 75] on link "Bookings" at bounding box center [452, 73] width 96 height 37
